Goal: Information Seeking & Learning: Learn about a topic

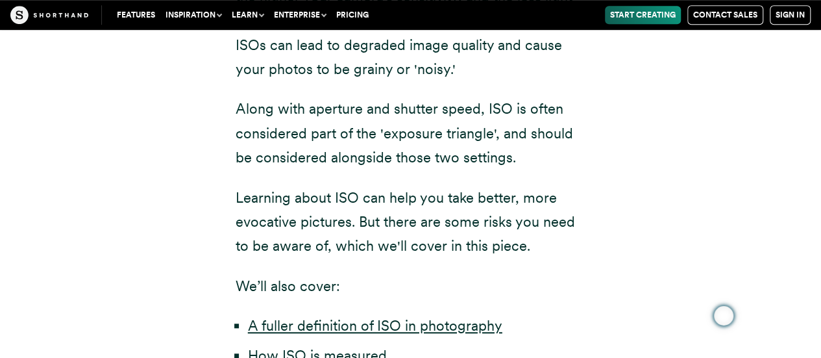
scroll to position [509, 0]
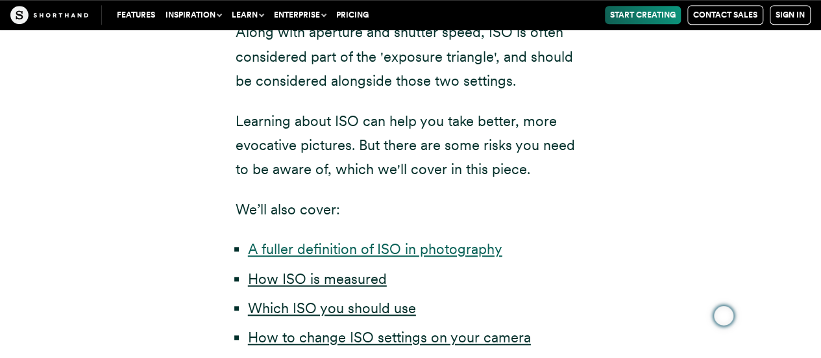
click at [373, 252] on link "A fuller definition of ISO in photography" at bounding box center [375, 248] width 254 height 17
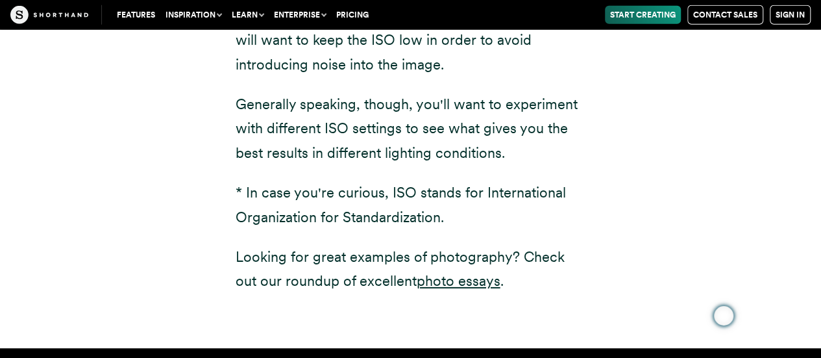
scroll to position [1892, 0]
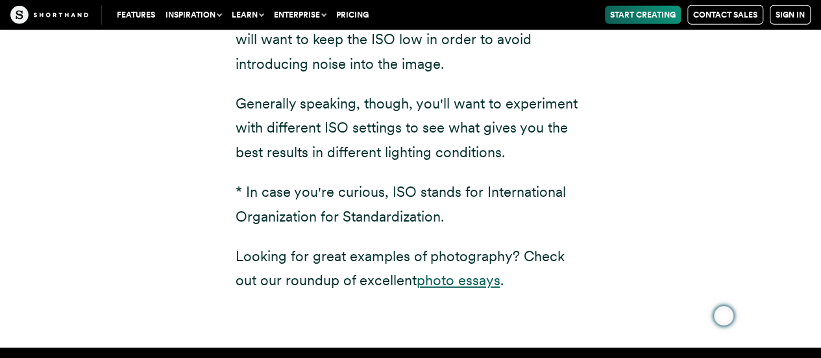
click at [445, 271] on link "photo essays" at bounding box center [459, 279] width 84 height 17
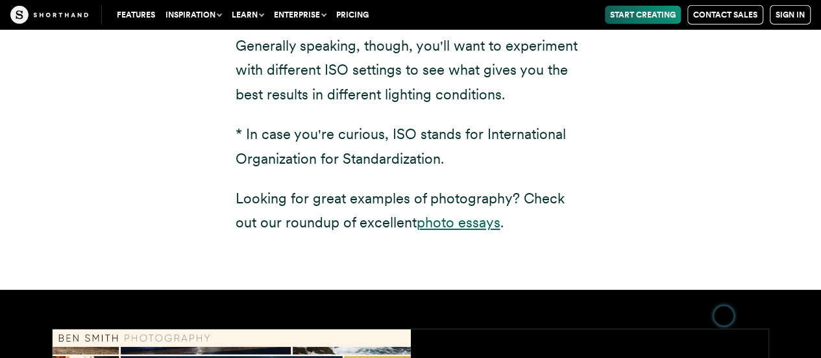
scroll to position [1954, 0]
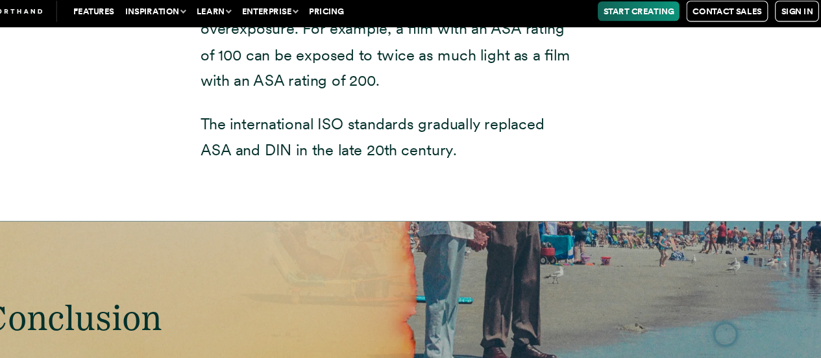
scroll to position [9850, 0]
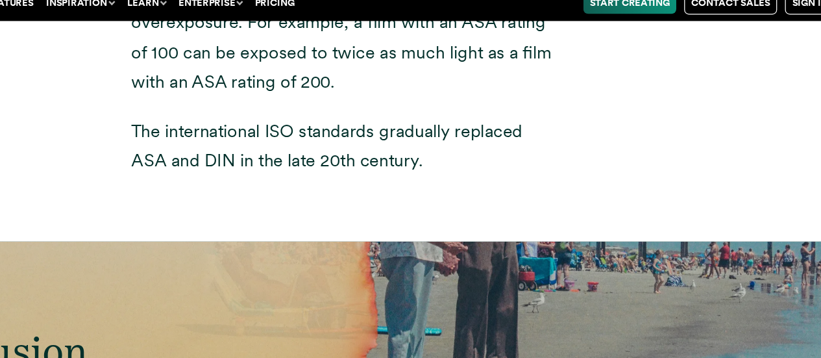
click at [700, 210] on div "Conclusion" at bounding box center [410, 299] width 821 height 179
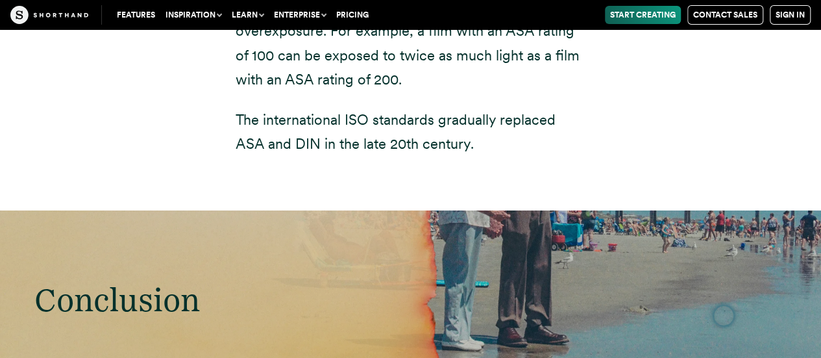
click at [641, 10] on link "Start Creating" at bounding box center [643, 15] width 76 height 18
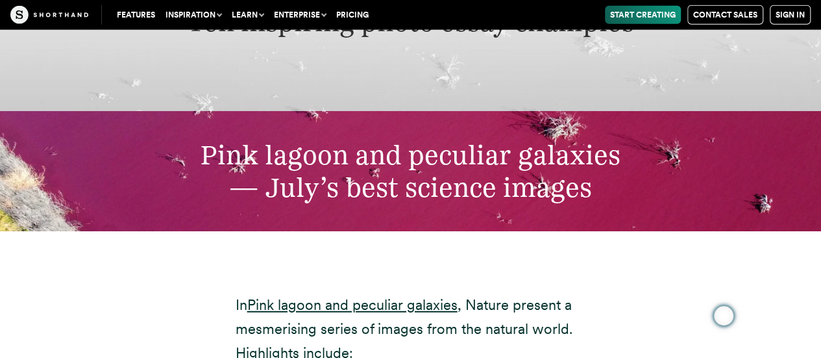
scroll to position [4040, 0]
